Goal: Task Accomplishment & Management: Use online tool/utility

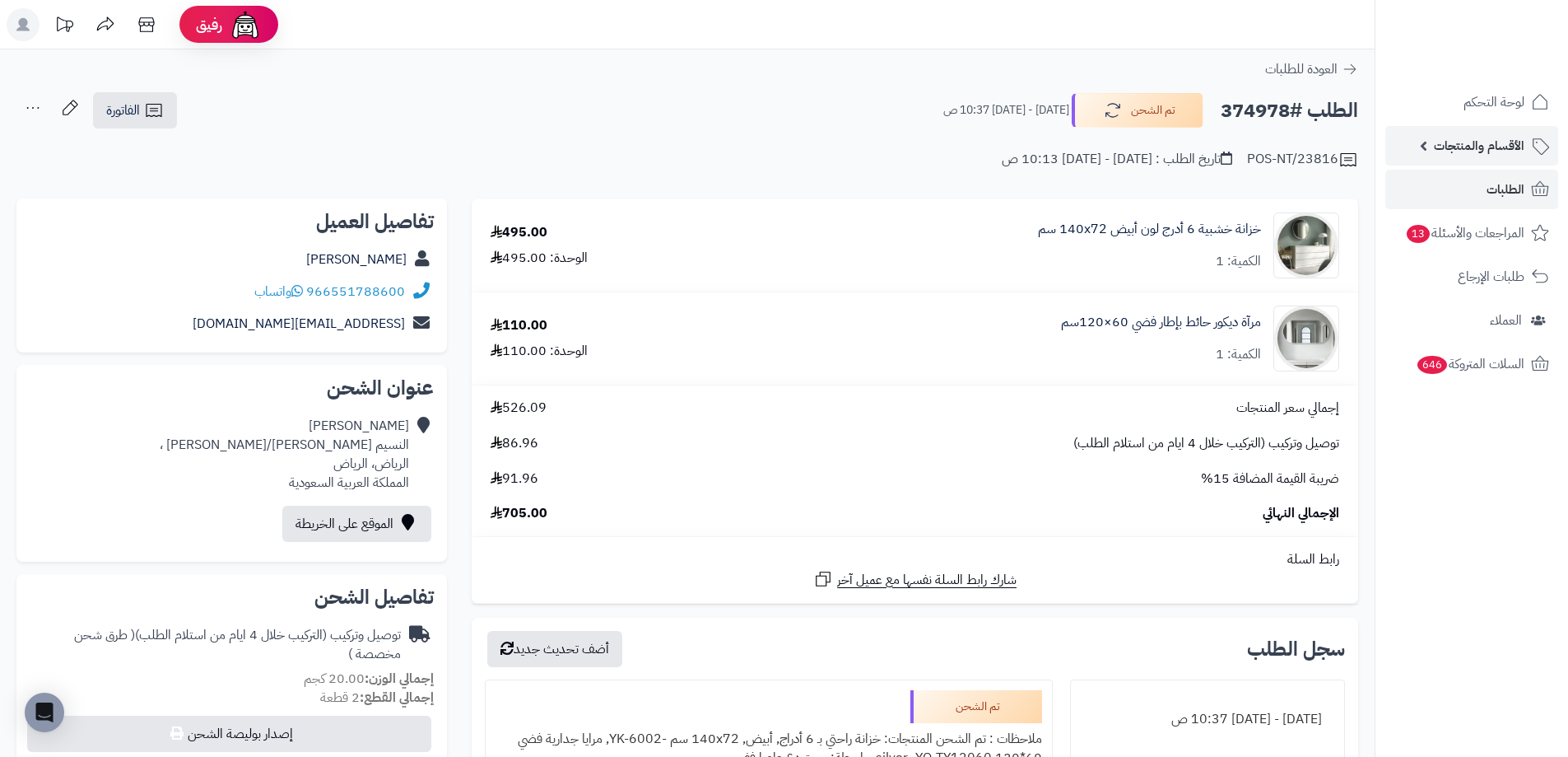
click at [1477, 154] on span "الأقسام والمنتجات" at bounding box center [1479, 146] width 91 height 23
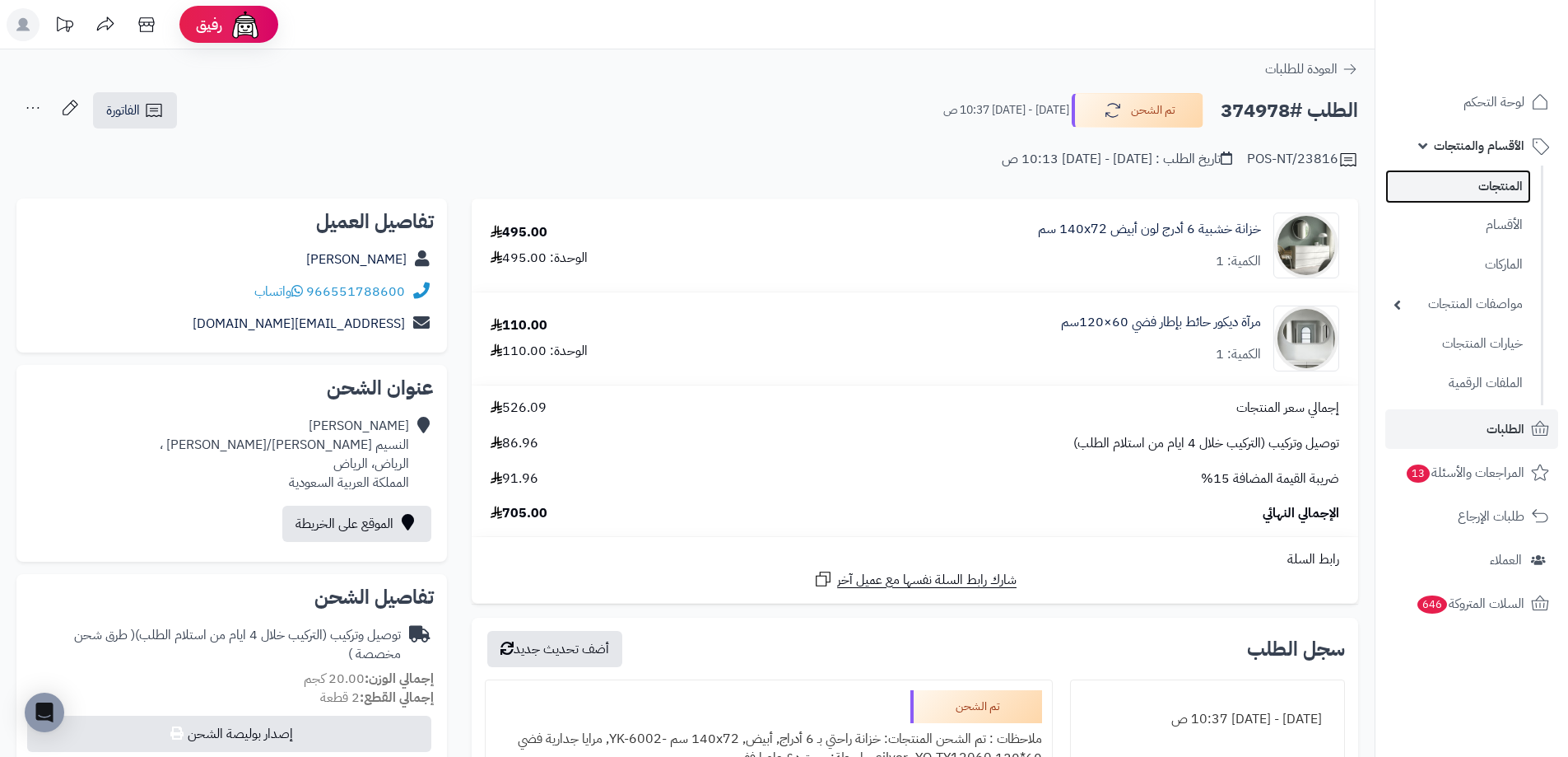
click at [1477, 177] on link "المنتجات" at bounding box center [1458, 186] width 146 height 34
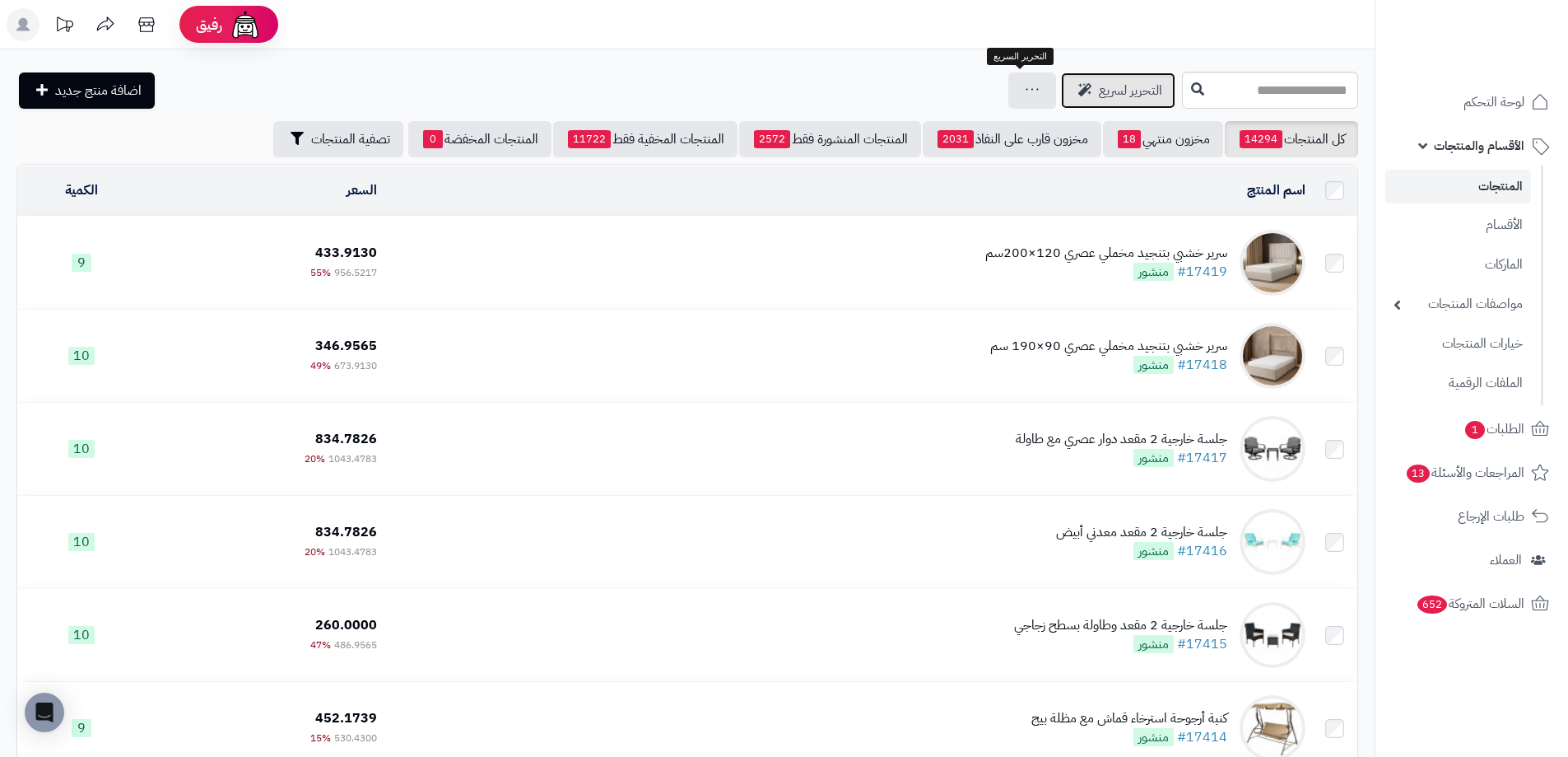
click at [1099, 91] on span "التحرير لسريع" at bounding box center [1131, 91] width 63 height 20
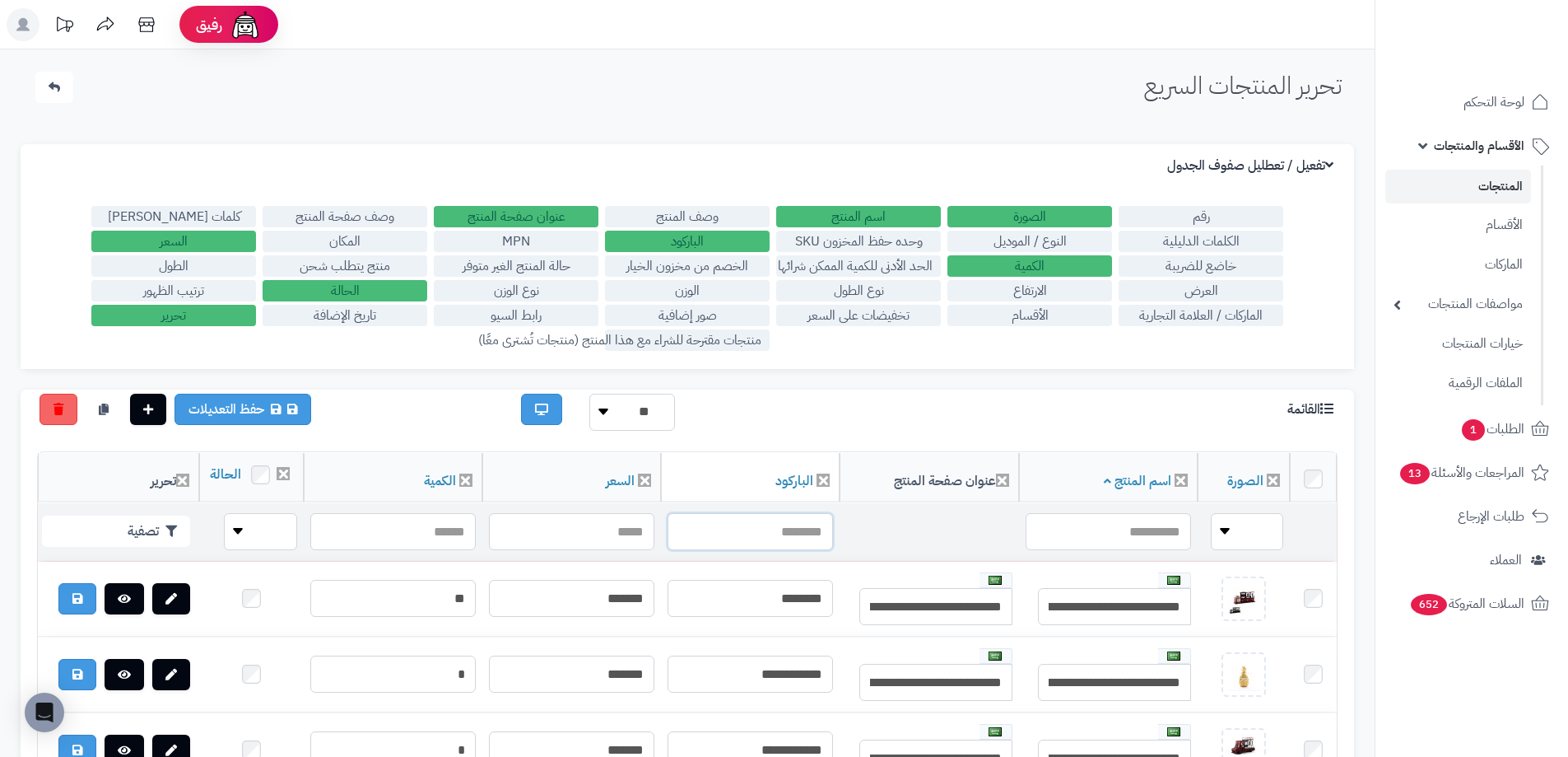
click at [770, 550] on input "text" at bounding box center [750, 532] width 165 height 37
type input "**********"
click at [165, 536] on icon "button" at bounding box center [170, 530] width 12 height 12
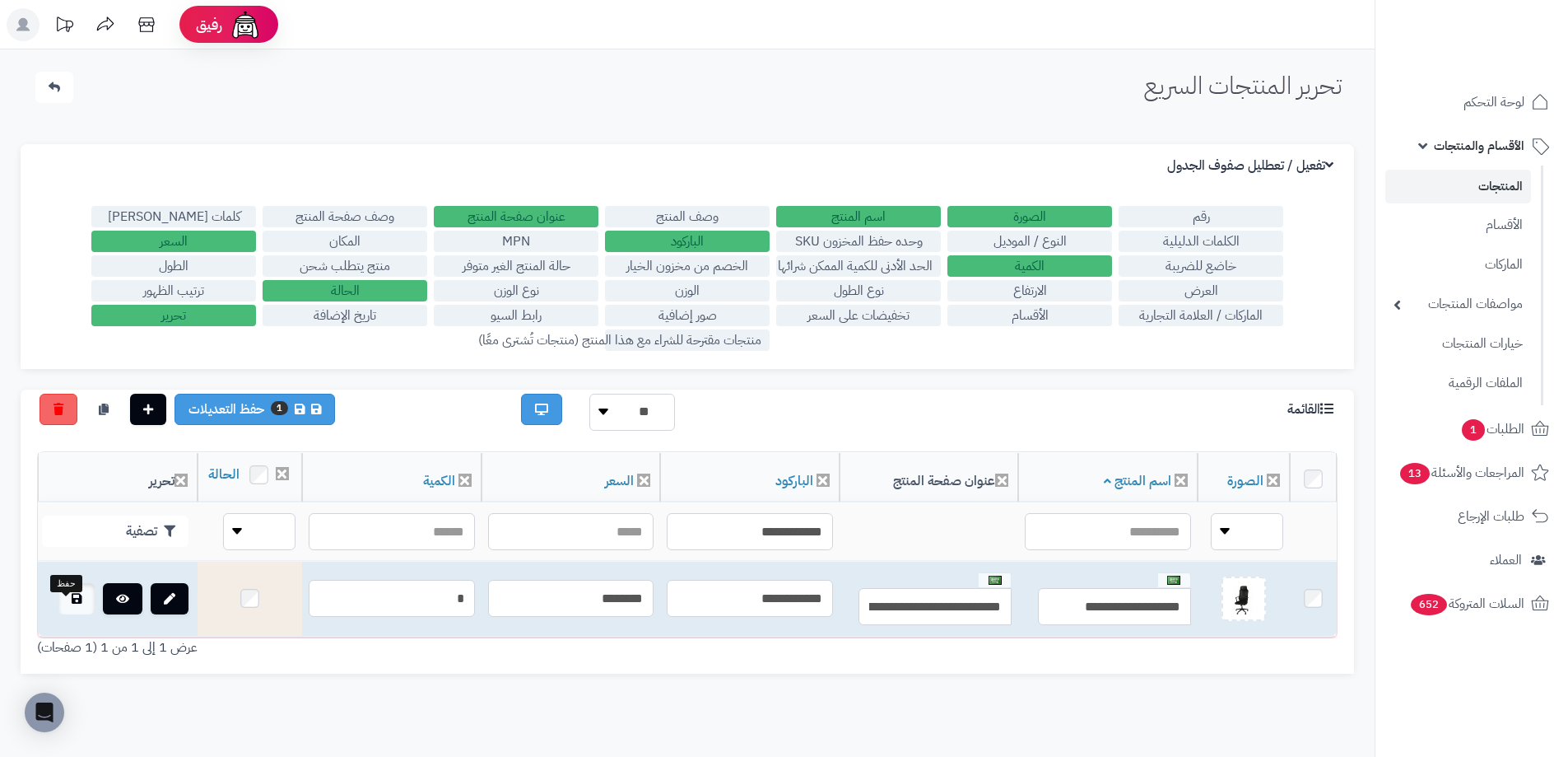
click at [59, 614] on link at bounding box center [76, 598] width 36 height 31
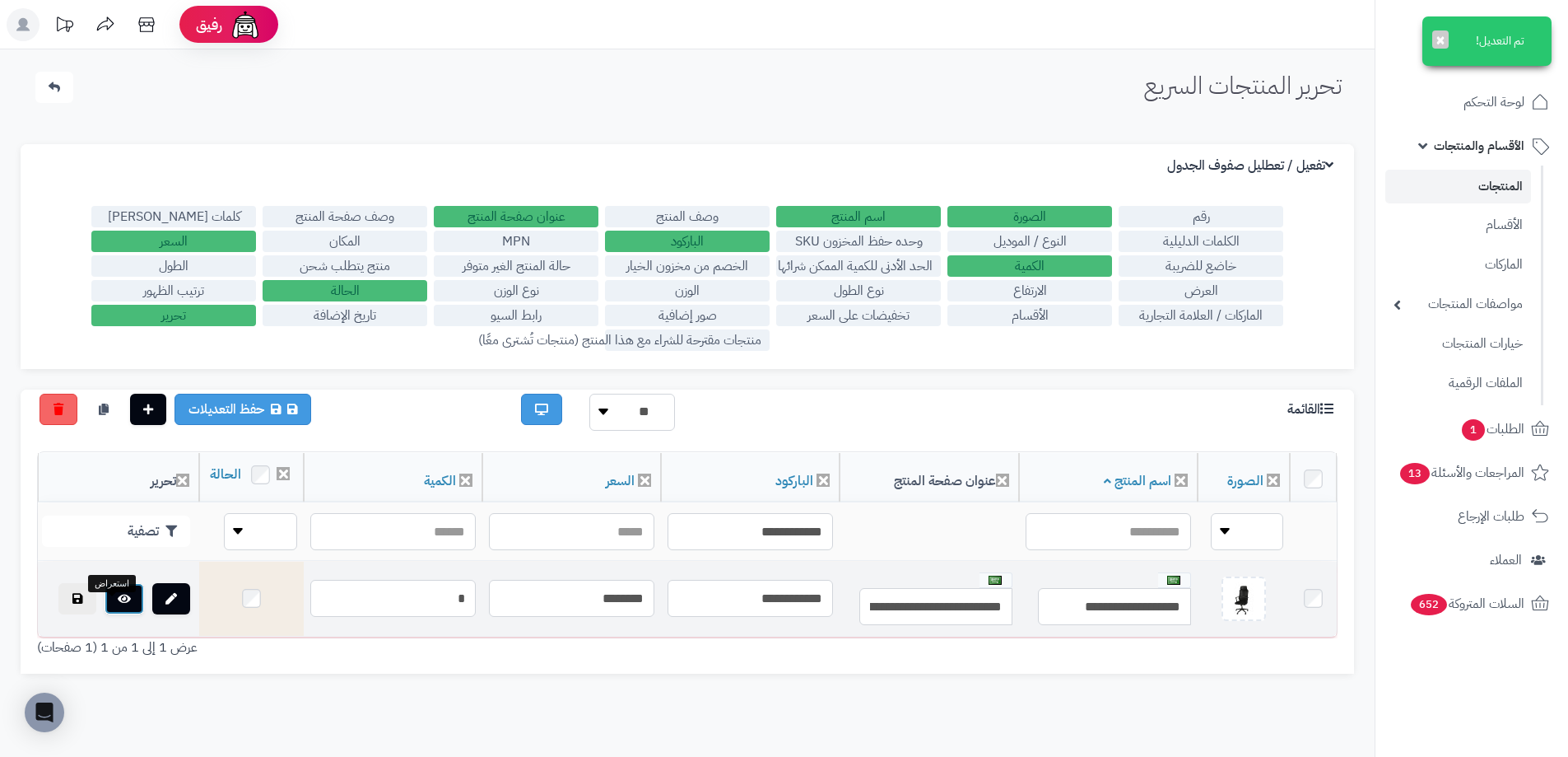
click at [118, 604] on icon at bounding box center [124, 598] width 13 height 12
drag, startPoint x: 406, startPoint y: 614, endPoint x: 446, endPoint y: 607, distance: 40.6
click at [446, 607] on input "*" at bounding box center [393, 598] width 165 height 37
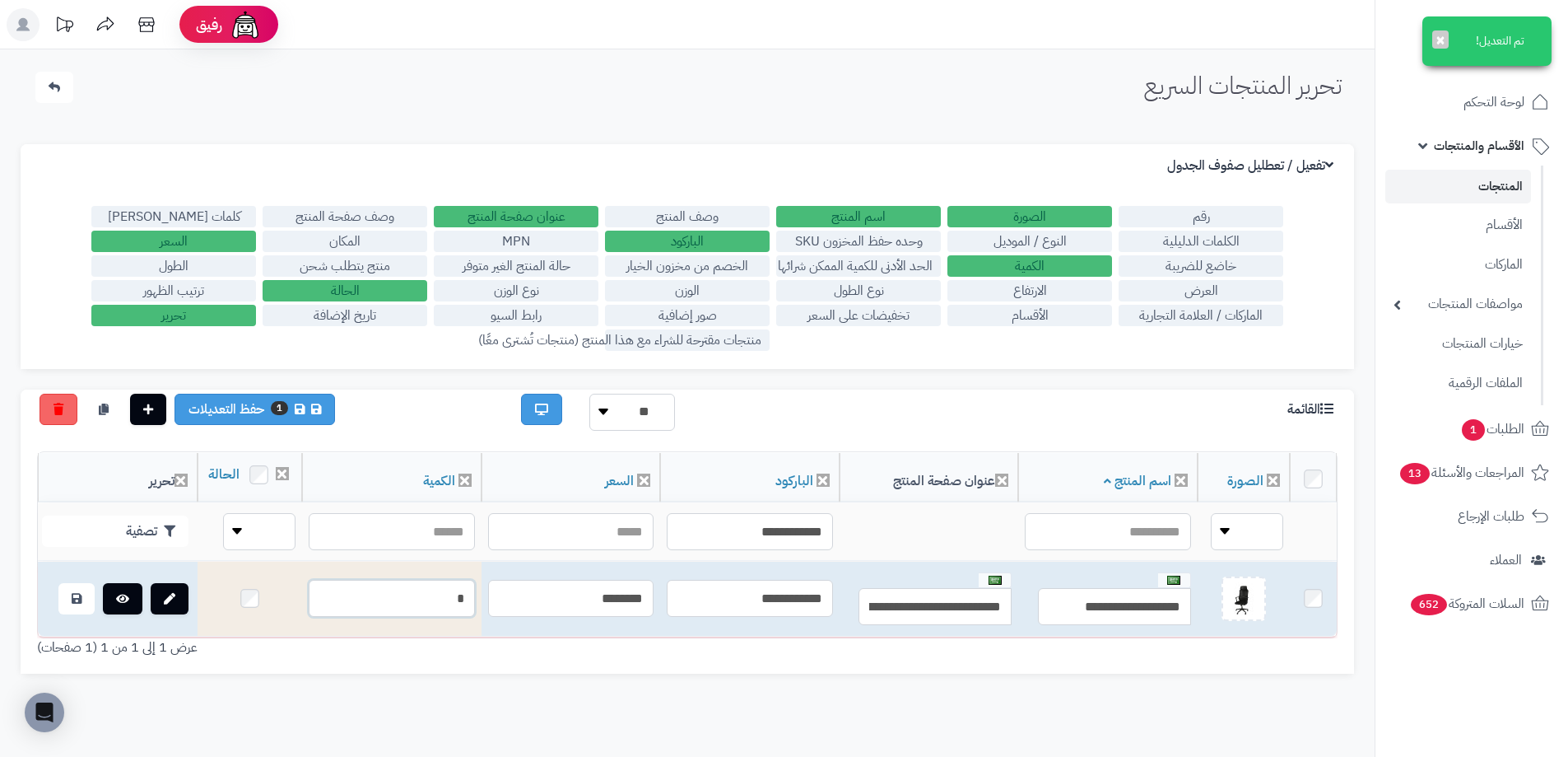
type input "*"
click at [73, 614] on link at bounding box center [76, 598] width 36 height 31
